Goal: Task Accomplishment & Management: Use online tool/utility

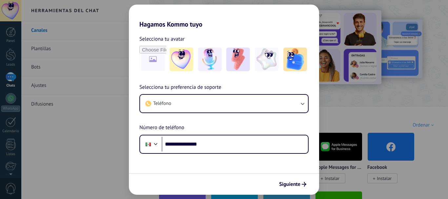
type input "**********"
click at [293, 184] on span "Siguiente" at bounding box center [289, 184] width 21 height 5
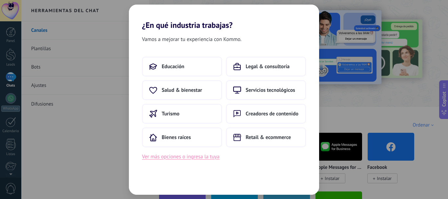
click at [196, 158] on button "Ver más opciones o ingresa la tuya" at bounding box center [180, 157] width 77 height 9
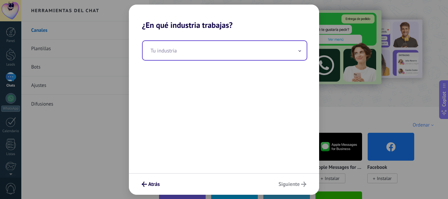
click at [247, 48] on input "text" at bounding box center [225, 50] width 164 height 19
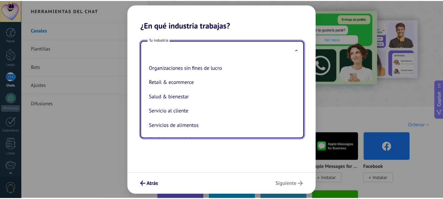
scroll to position [131, 0]
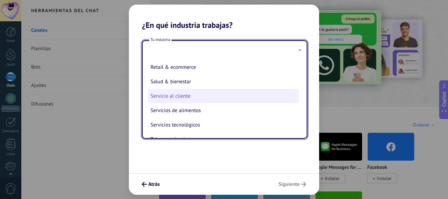
click at [212, 97] on li "Servicio al cliente" at bounding box center [223, 96] width 151 height 14
type input "**********"
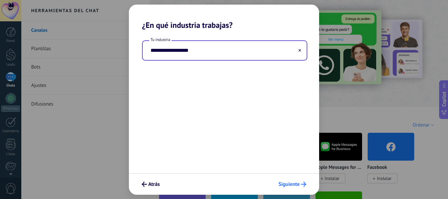
click at [297, 184] on span "Siguiente" at bounding box center [288, 184] width 21 height 5
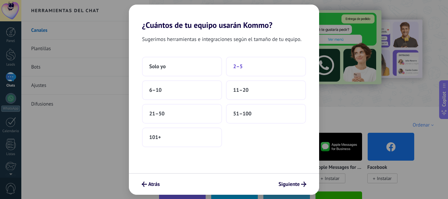
click at [247, 66] on button "2–5" at bounding box center [266, 67] width 80 height 20
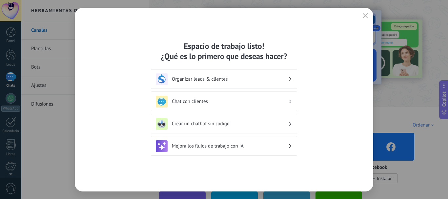
click at [286, 81] on h3 "Organizar leads & clientes" at bounding box center [230, 79] width 116 height 6
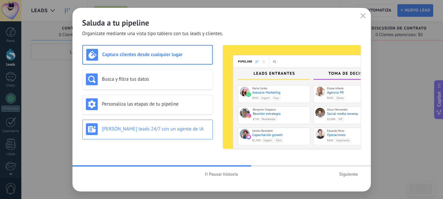
click at [187, 133] on div "[PERSON_NAME] leads 24/7 con un agente de IA" at bounding box center [147, 129] width 123 height 12
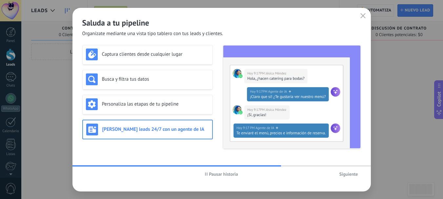
click at [353, 174] on span "Siguiente" at bounding box center [348, 174] width 19 height 5
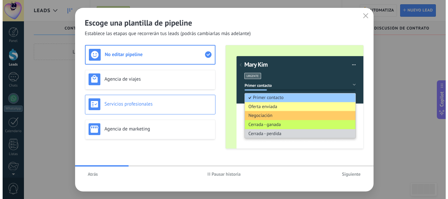
scroll to position [11, 0]
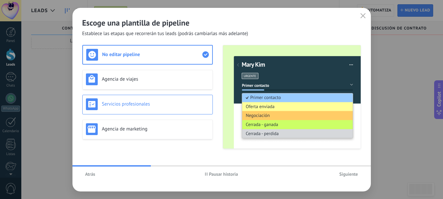
click at [155, 109] on div "Servicios profesionales" at bounding box center [147, 104] width 123 height 12
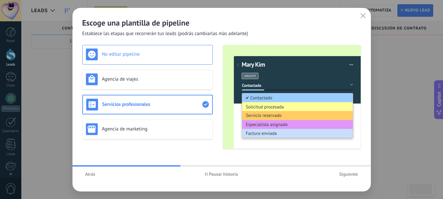
click at [147, 56] on h3 "No editar pipeline" at bounding box center [155, 54] width 107 height 6
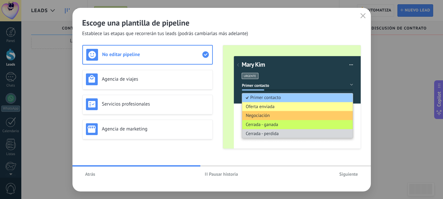
click at [347, 176] on span "Siguiente" at bounding box center [348, 174] width 19 height 5
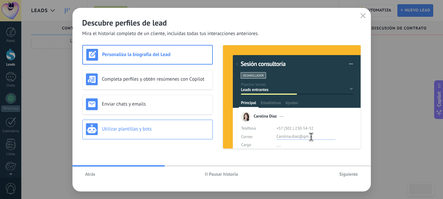
click at [148, 133] on div "Utilizar plantillas y bots" at bounding box center [147, 129] width 123 height 12
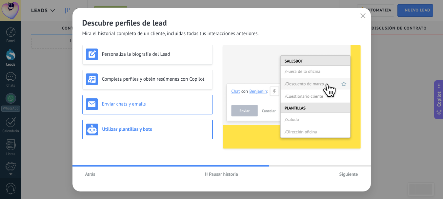
click at [157, 99] on div "Enviar chats y emails" at bounding box center [147, 104] width 123 height 12
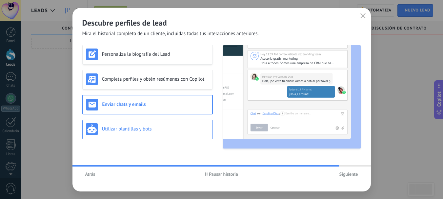
click at [205, 135] on div "Utilizar plantillas y bots" at bounding box center [147, 129] width 123 height 12
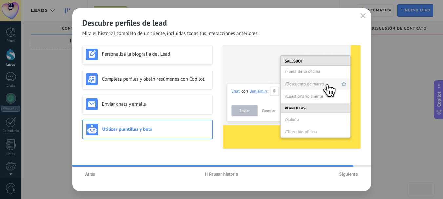
click at [342, 174] on span "Siguiente" at bounding box center [348, 174] width 19 height 5
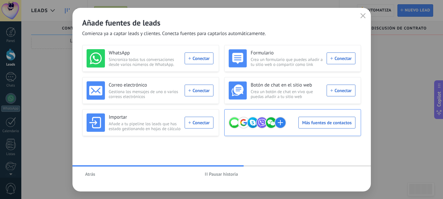
click at [333, 124] on div "Más fuentes de contactos" at bounding box center [292, 122] width 127 height 18
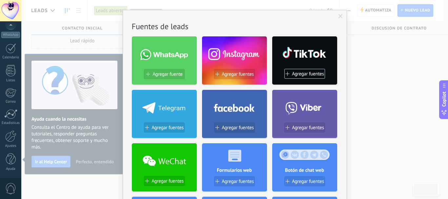
scroll to position [4, 0]
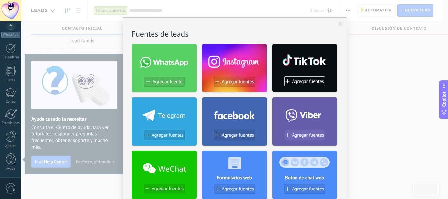
click at [303, 134] on span "Agregar fuentes" at bounding box center [308, 136] width 32 height 6
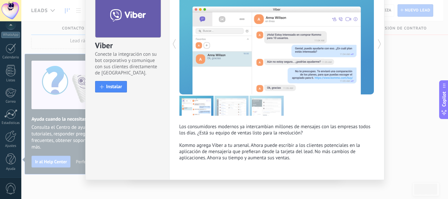
scroll to position [45, 0]
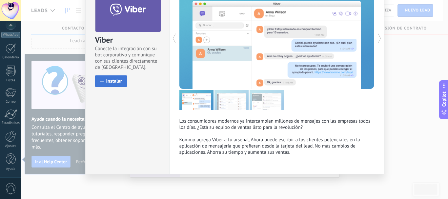
click at [110, 80] on span "Instalar" at bounding box center [114, 81] width 16 height 5
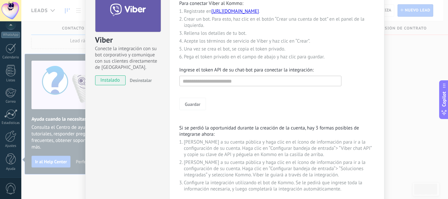
scroll to position [12, 0]
